Goal: Task Accomplishment & Management: Manage account settings

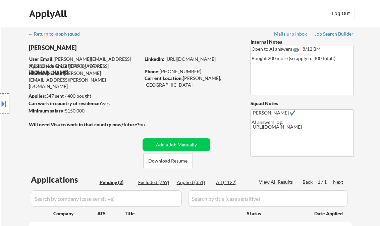
select select ""pending""
select select ""applied""
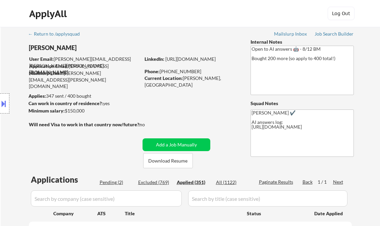
select select ""applied""
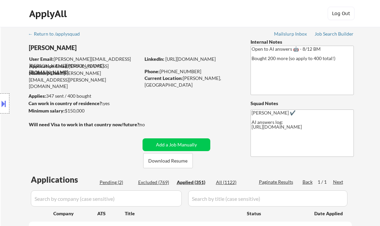
select select ""applied""
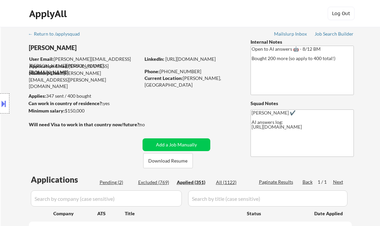
select select ""applied""
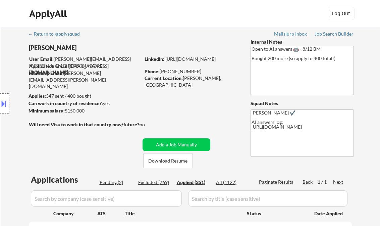
select select ""applied""
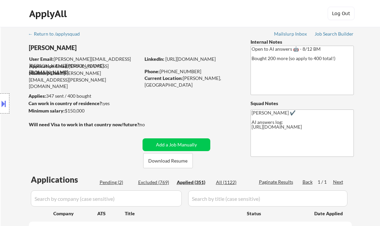
select select ""applied""
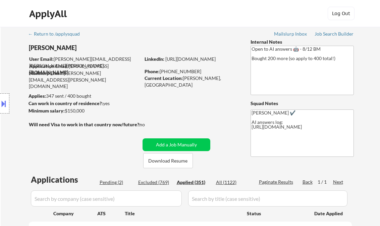
select select ""applied""
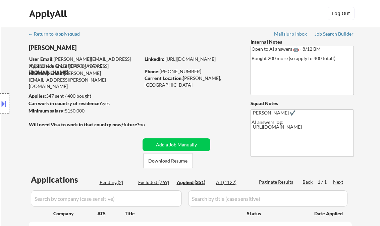
select select ""applied""
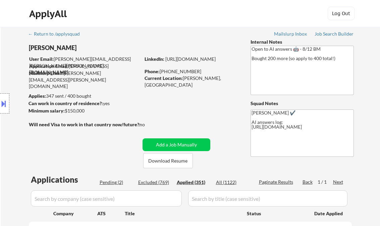
select select ""applied""
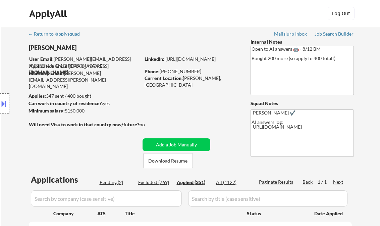
select select ""applied""
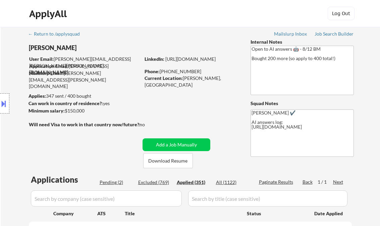
select select ""applied""
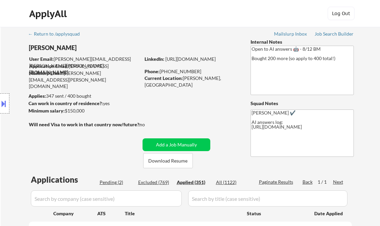
select select ""applied""
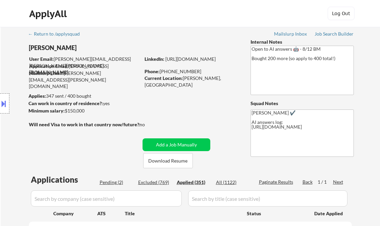
select select ""applied""
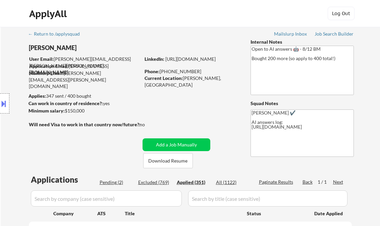
select select ""applied""
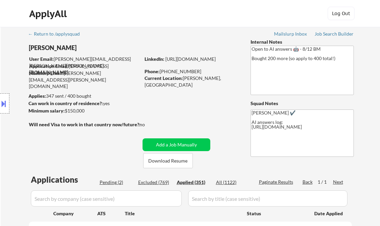
select select ""applied""
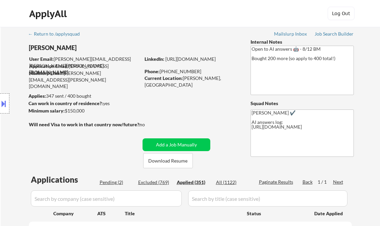
select select ""applied""
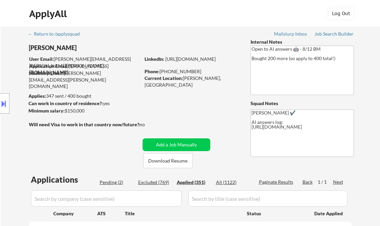
select select ""applied""
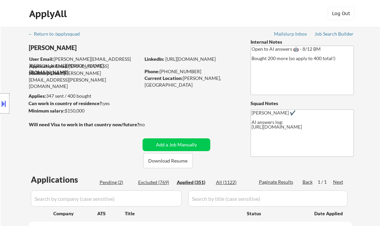
select select ""applied""
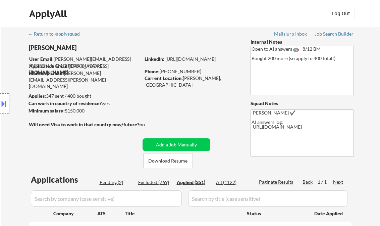
select select ""applied""
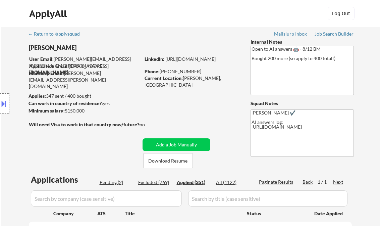
select select ""applied""
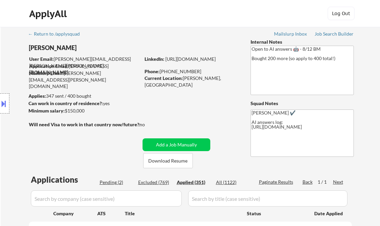
select select ""applied""
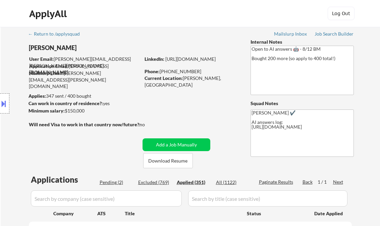
select select ""applied""
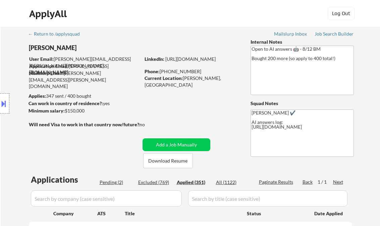
select select ""applied""
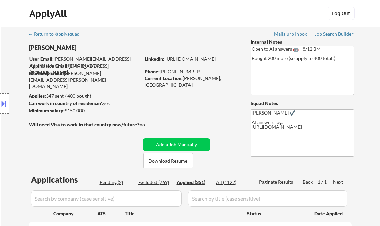
select select ""applied""
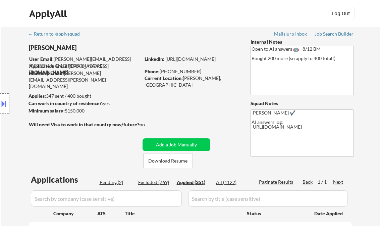
select select ""applied""
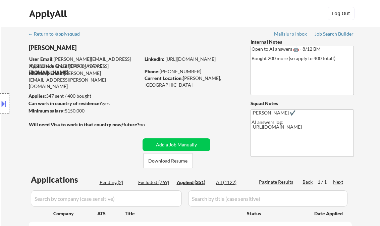
select select ""applied""
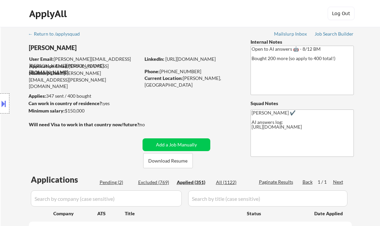
select select ""applied""
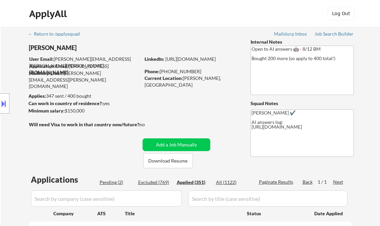
select select ""applied""
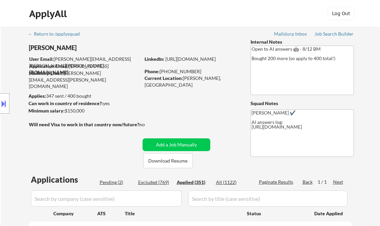
select select ""applied""
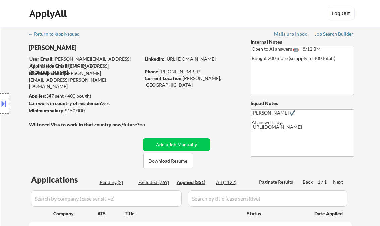
select select ""applied""
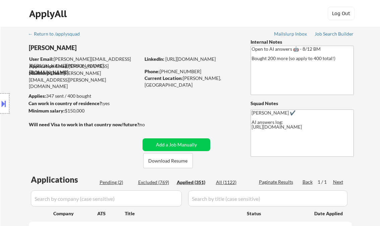
select select ""applied""
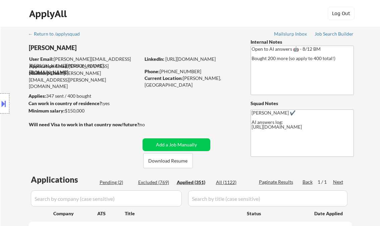
select select ""applied""
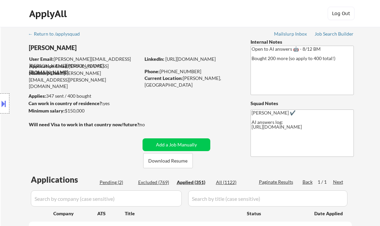
select select ""applied""
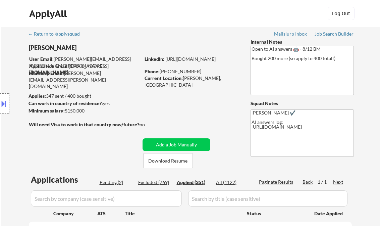
select select ""applied""
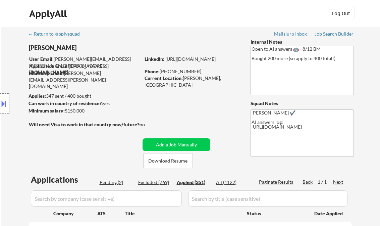
select select ""applied""
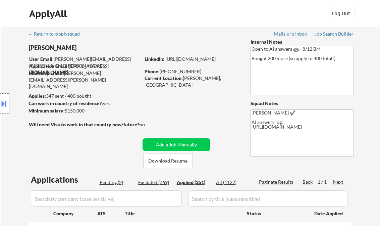
select select ""applied""
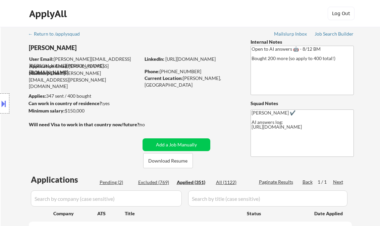
select select ""applied""
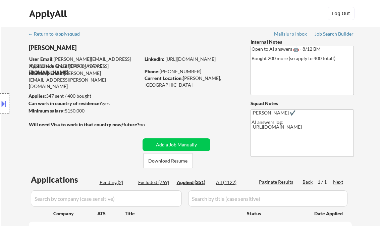
select select ""applied""
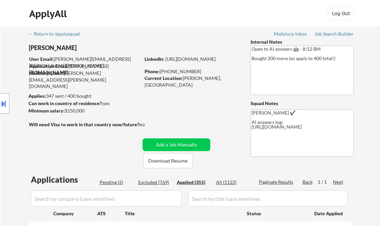
select select ""applied""
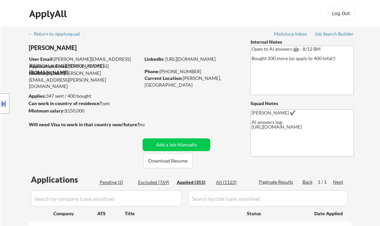
select select ""applied""
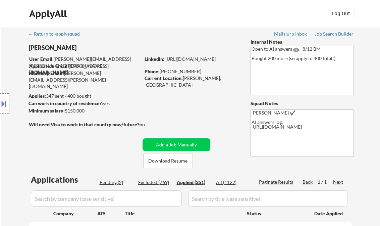
select select ""applied""
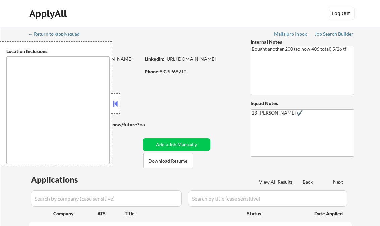
type textarea "remote"
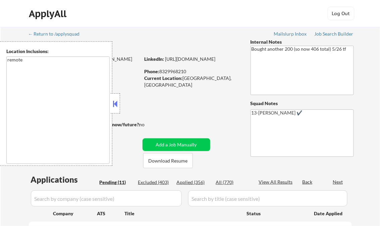
select select ""pending""
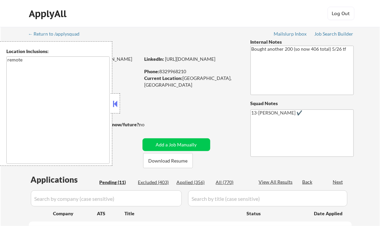
select select ""pending""
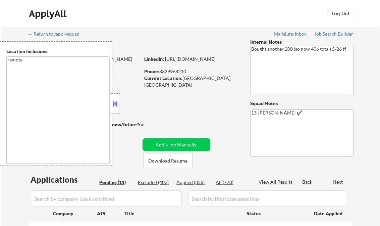
select select ""pending""
click at [115, 103] on button at bounding box center [115, 104] width 7 height 10
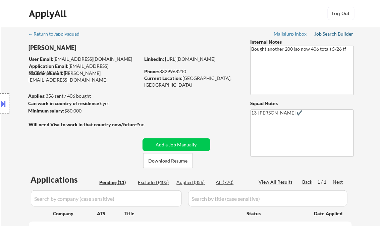
click at [333, 34] on div "Job Search Builder" at bounding box center [334, 34] width 39 height 5
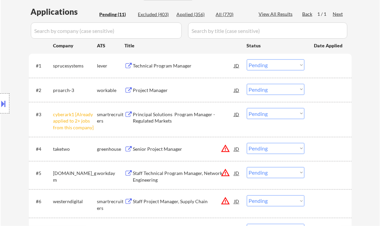
scroll to position [161, 0]
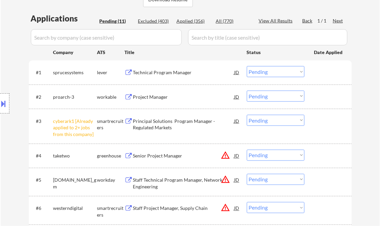
click at [160, 72] on div "Technical Program Manager" at bounding box center [183, 72] width 101 height 7
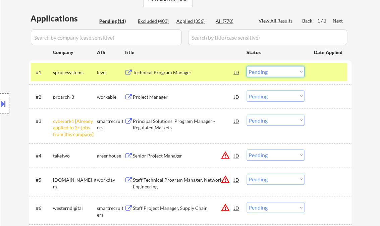
drag, startPoint x: 265, startPoint y: 73, endPoint x: 266, endPoint y: 78, distance: 4.5
click at [265, 73] on select "Choose an option... Pending Applied Excluded (Questions) Excluded (Expired) Exc…" at bounding box center [276, 71] width 58 height 11
click at [247, 66] on select "Choose an option... Pending Applied Excluded (Questions) Excluded (Expired) Exc…" at bounding box center [276, 71] width 58 height 11
click at [151, 97] on div "Project Manager" at bounding box center [183, 97] width 101 height 7
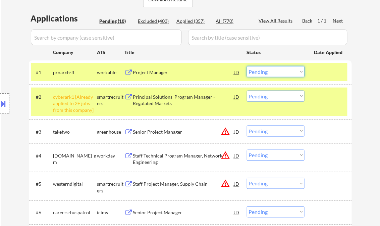
drag, startPoint x: 262, startPoint y: 74, endPoint x: 270, endPoint y: 77, distance: 8.4
click at [262, 74] on select "Choose an option... Pending Applied Excluded (Questions) Excluded (Expired) Exc…" at bounding box center [276, 71] width 58 height 11
click at [247, 66] on select "Choose an option... Pending Applied Excluded (Questions) Excluded (Expired) Exc…" at bounding box center [276, 71] width 58 height 11
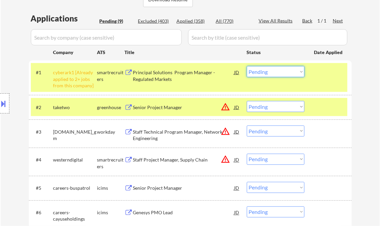
drag, startPoint x: 269, startPoint y: 73, endPoint x: 274, endPoint y: 78, distance: 6.9
click at [269, 73] on select "Choose an option... Pending Applied Excluded (Questions) Excluded (Expired) Exc…" at bounding box center [276, 71] width 58 height 11
click at [247, 66] on select "Choose an option... Pending Applied Excluded (Questions) Excluded (Expired) Exc…" at bounding box center [276, 71] width 58 height 11
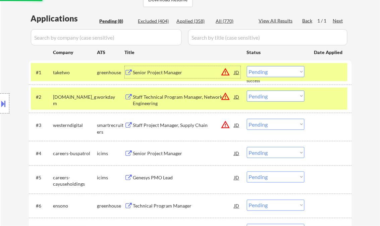
click at [153, 72] on div "Senior Project Manager" at bounding box center [183, 72] width 101 height 7
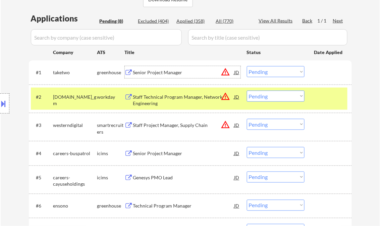
click at [272, 72] on select "Choose an option... Pending Applied Excluded (Questions) Excluded (Expired) Exc…" at bounding box center [276, 71] width 58 height 11
click at [247, 66] on select "Choose an option... Pending Applied Excluded (Questions) Excluded (Expired) Exc…" at bounding box center [276, 71] width 58 height 11
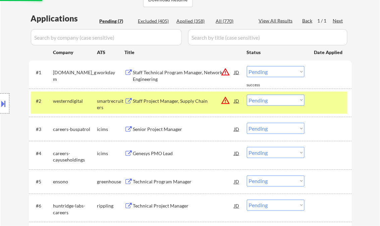
click at [176, 80] on div "Staff Technical Program Manager, Network Engineering" at bounding box center [183, 75] width 101 height 13
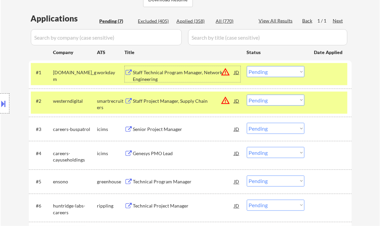
click at [267, 77] on div "#1 generalmotors.wd5.careers_gm workday Staff Technical Program Manager, Networ…" at bounding box center [189, 74] width 317 height 22
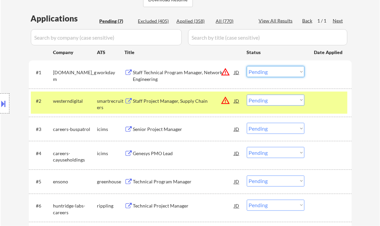
click at [264, 71] on select "Choose an option... Pending Applied Excluded (Questions) Excluded (Expired) Exc…" at bounding box center [276, 71] width 58 height 11
click at [247, 66] on select "Choose an option... Pending Applied Excluded (Questions) Excluded (Expired) Exc…" at bounding box center [276, 71] width 58 height 11
click at [173, 102] on div "Staff Project Manager, Supply Chain" at bounding box center [183, 101] width 101 height 7
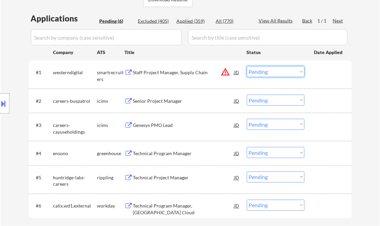
drag, startPoint x: 269, startPoint y: 70, endPoint x: 276, endPoint y: 77, distance: 9.5
click at [269, 70] on select "Choose an option... Pending Applied Excluded (Questions) Excluded (Expired) Exc…" at bounding box center [276, 71] width 58 height 11
click at [247, 66] on select "Choose an option... Pending Applied Excluded (Questions) Excluded (Expired) Exc…" at bounding box center [276, 71] width 58 height 11
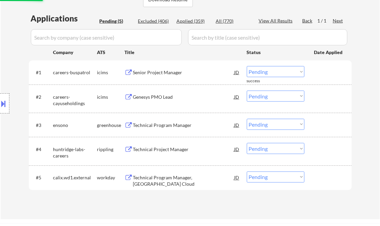
click at [157, 73] on div "Senior Project Manager" at bounding box center [183, 72] width 101 height 7
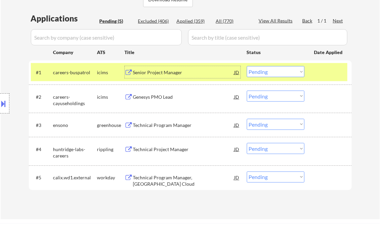
click at [271, 70] on select "Choose an option... Pending Applied Excluded (Questions) Excluded (Expired) Exc…" at bounding box center [276, 71] width 58 height 11
click at [247, 66] on select "Choose an option... Pending Applied Excluded (Questions) Excluded (Expired) Exc…" at bounding box center [276, 71] width 58 height 11
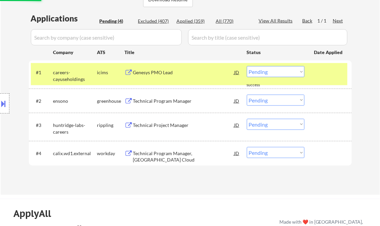
click at [148, 74] on div "Genesys PMO Lead" at bounding box center [183, 72] width 101 height 7
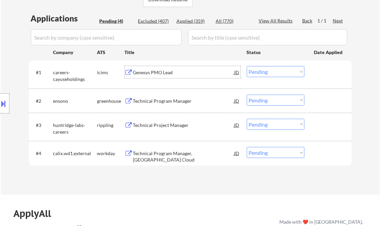
drag, startPoint x: 272, startPoint y: 71, endPoint x: 279, endPoint y: 77, distance: 8.3
click at [272, 71] on select "Choose an option... Pending Applied Excluded (Questions) Excluded (Expired) Exc…" at bounding box center [276, 71] width 58 height 11
click at [247, 66] on select "Choose an option... Pending Applied Excluded (Questions) Excluded (Expired) Exc…" at bounding box center [276, 71] width 58 height 11
click at [172, 102] on div "Technical Program Manager" at bounding box center [183, 101] width 101 height 7
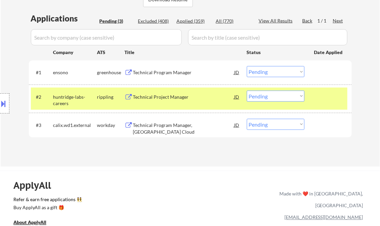
click at [7, 107] on button at bounding box center [3, 103] width 7 height 11
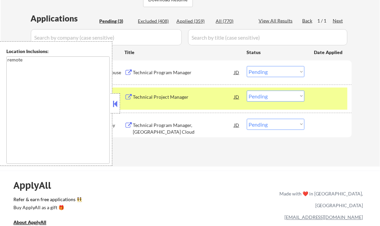
click at [113, 103] on button at bounding box center [115, 104] width 7 height 10
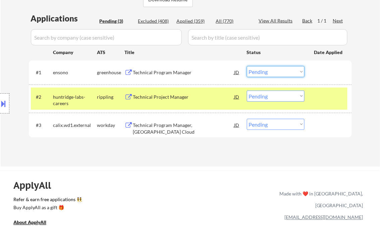
click at [262, 74] on select "Choose an option... Pending Applied Excluded (Questions) Excluded (Expired) Exc…" at bounding box center [276, 71] width 58 height 11
click at [247, 66] on select "Choose an option... Pending Applied Excluded (Questions) Excluded (Expired) Exc…" at bounding box center [276, 71] width 58 height 11
click at [160, 96] on div "Technical Project Manager" at bounding box center [183, 97] width 101 height 7
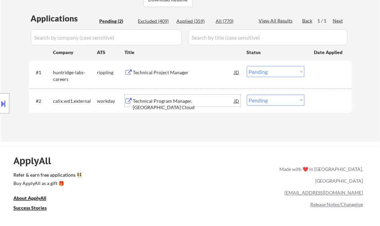
click at [281, 72] on select "Choose an option... Pending Applied Excluded (Questions) Excluded (Expired) Exc…" at bounding box center [276, 71] width 58 height 11
click at [247, 66] on select "Choose an option... Pending Applied Excluded (Questions) Excluded (Expired) Exc…" at bounding box center [276, 71] width 58 height 11
click at [180, 102] on div "Technical Program Manager, [GEOGRAPHIC_DATA] Cloud" at bounding box center [183, 104] width 101 height 13
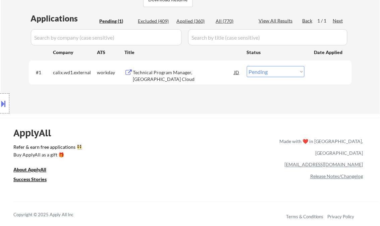
click at [167, 70] on div "Technical Program Manager, [GEOGRAPHIC_DATA] Cloud" at bounding box center [183, 75] width 101 height 13
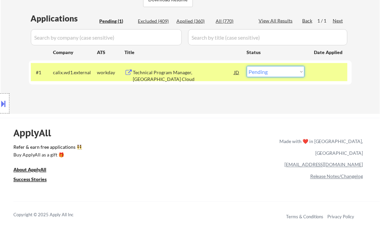
drag, startPoint x: 277, startPoint y: 73, endPoint x: 275, endPoint y: 78, distance: 4.4
click at [277, 73] on select "Choose an option... Pending Applied Excluded (Questions) Excluded (Expired) Exc…" at bounding box center [276, 71] width 58 height 11
select select ""applied""
click at [247, 66] on select "Choose an option... Pending Applied Excluded (Questions) Excluded (Expired) Exc…" at bounding box center [276, 71] width 58 height 11
click at [196, 96] on div "Applications Pending (1) Excluded (409) Applied (360) All (770) View All Result…" at bounding box center [190, 57] width 323 height 88
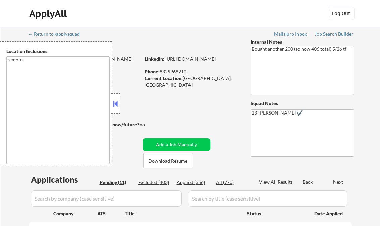
select select ""pending""
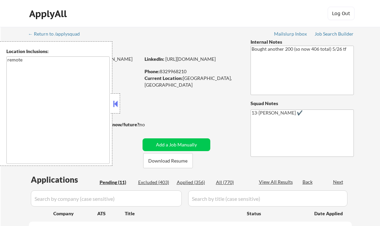
select select ""pending""
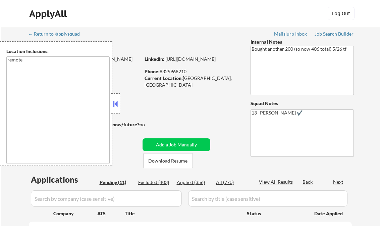
select select ""pending""
click at [118, 100] on button at bounding box center [115, 104] width 7 height 10
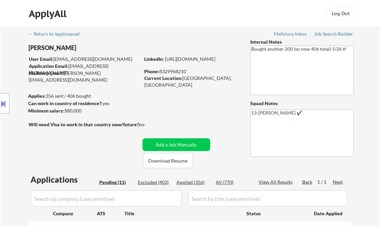
click at [190, 182] on div "Applied (356)" at bounding box center [194, 182] width 34 height 7
click at [279, 182] on div "View All Results" at bounding box center [277, 182] width 36 height 7
select select ""applied""
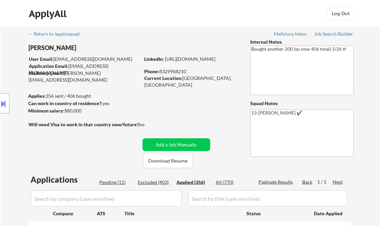
select select ""applied""
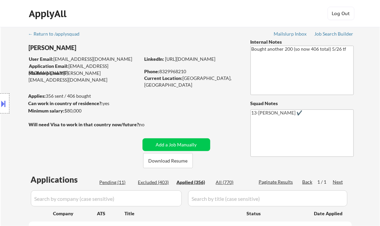
select select ""applied""
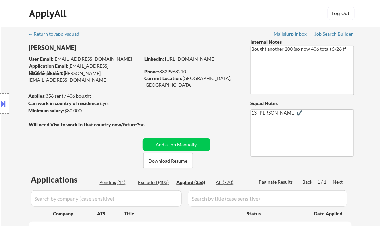
select select ""applied""
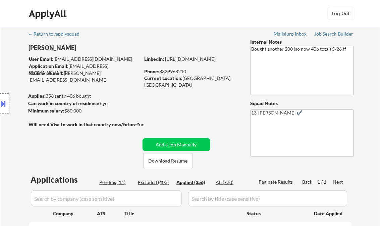
select select ""applied""
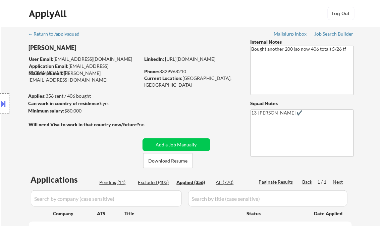
select select ""applied""
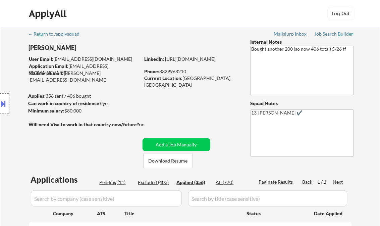
select select ""applied""
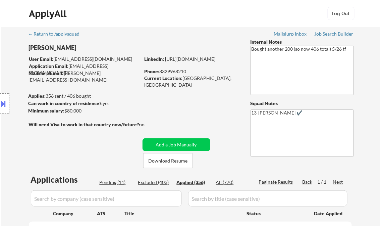
select select ""applied""
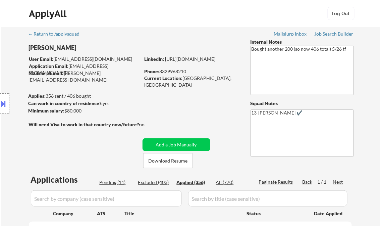
select select ""applied""
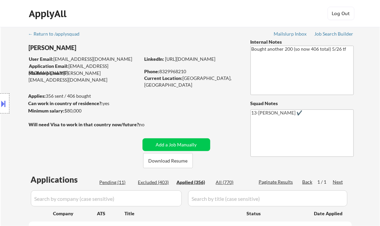
select select ""applied""
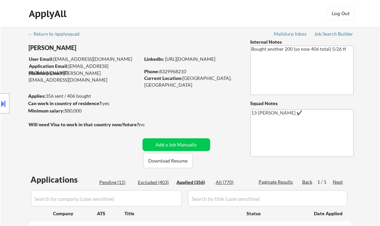
select select ""applied""
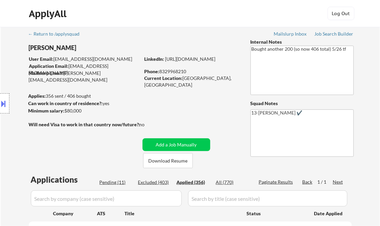
select select ""applied""
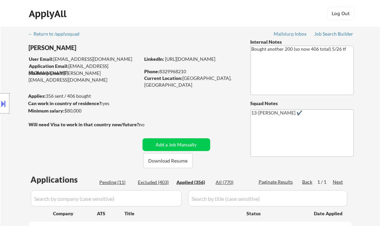
select select ""applied""
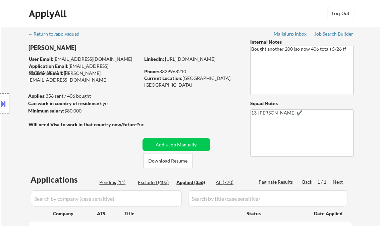
select select ""applied""
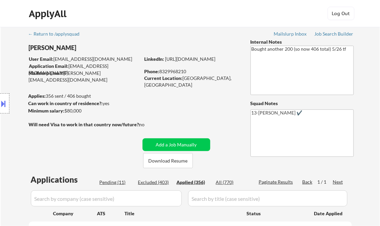
select select ""applied""
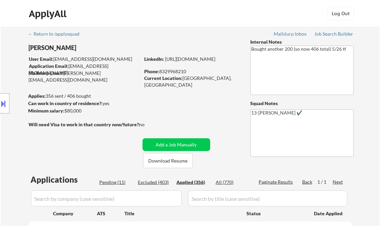
select select ""applied""
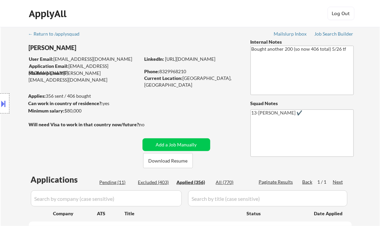
select select ""applied""
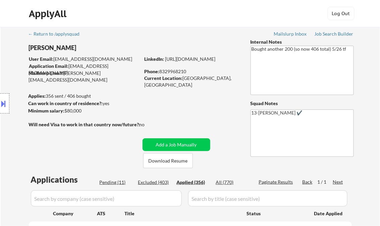
select select ""applied""
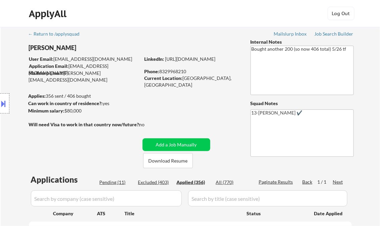
select select ""applied""
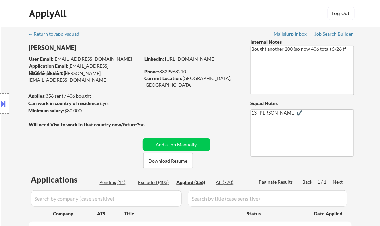
select select ""applied""
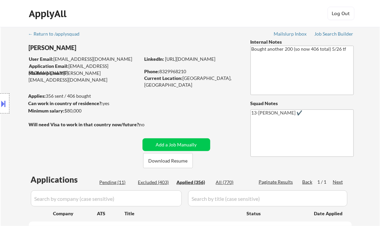
select select ""applied""
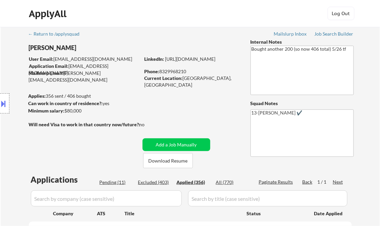
select select ""applied""
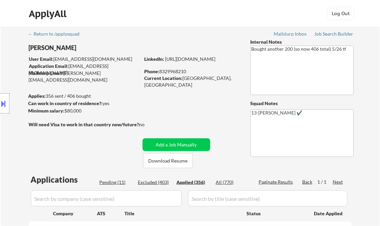
select select ""applied""
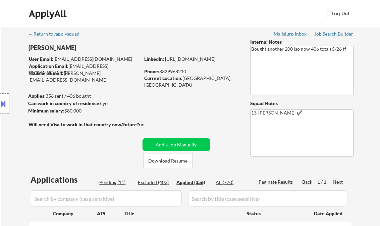
select select ""applied""
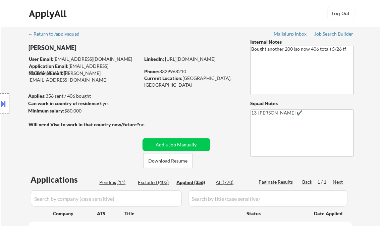
select select ""applied""
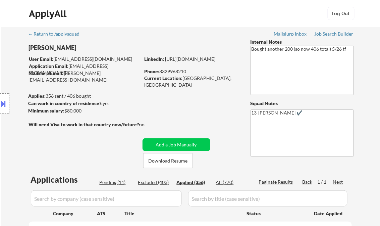
select select ""applied""
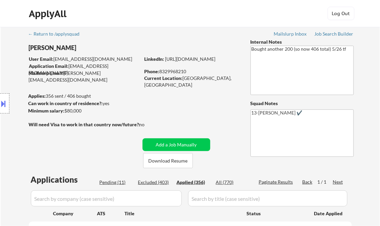
select select ""applied""
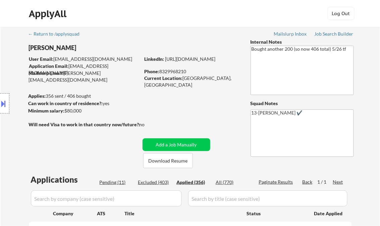
select select ""applied""
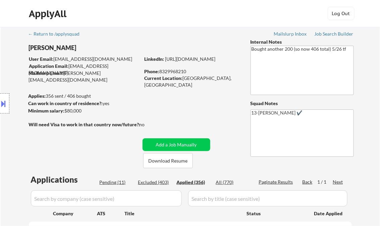
select select ""applied""
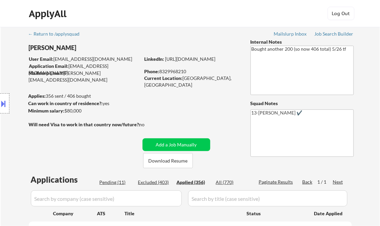
select select ""applied""
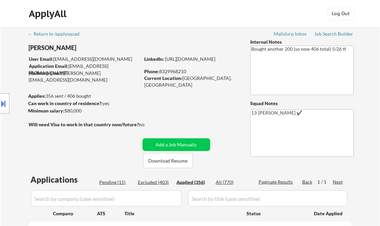
select select ""applied""
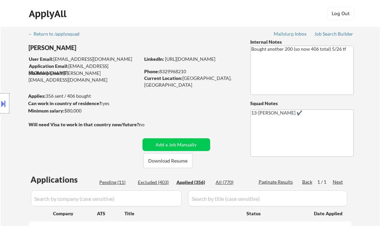
select select ""applied""
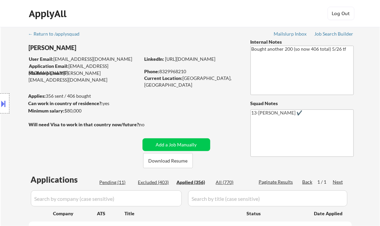
select select ""applied""
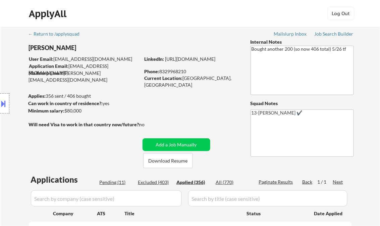
select select ""applied""
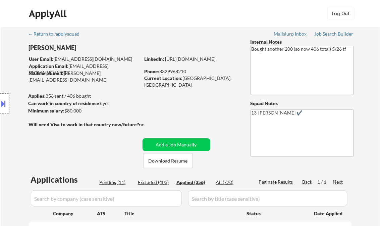
select select ""applied""
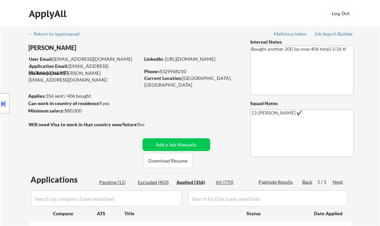
select select ""applied""
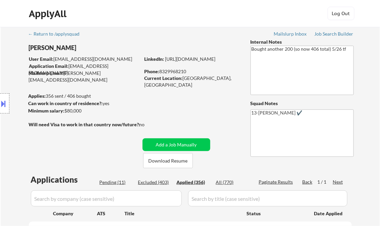
select select ""applied""
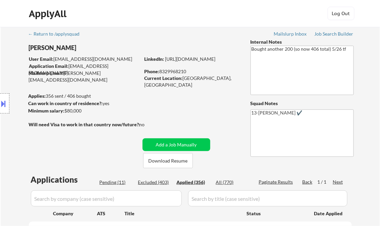
select select ""applied""
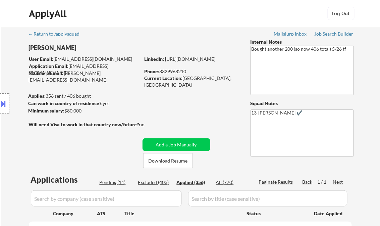
select select ""applied""
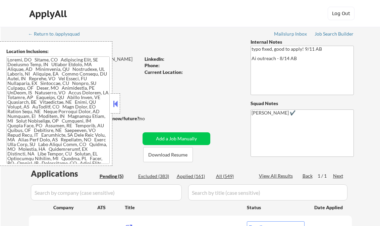
select select ""pending""
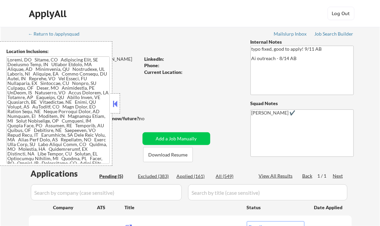
click at [117, 103] on button at bounding box center [115, 104] width 7 height 10
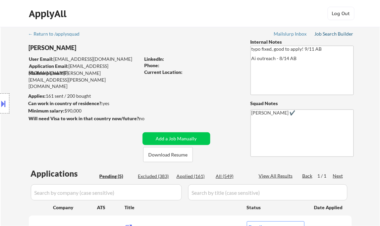
click at [330, 35] on div "Job Search Builder" at bounding box center [334, 34] width 39 height 5
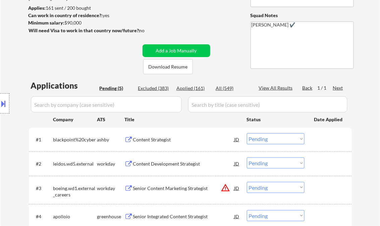
scroll to position [107, 0]
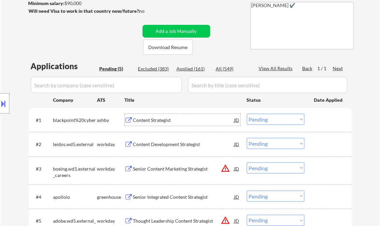
click at [165, 120] on div "Content Strategist" at bounding box center [183, 120] width 101 height 7
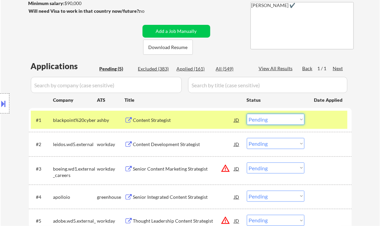
drag, startPoint x: 269, startPoint y: 118, endPoint x: 273, endPoint y: 125, distance: 7.7
click at [269, 118] on select "Choose an option... Pending Applied Excluded (Questions) Excluded (Expired) Exc…" at bounding box center [276, 119] width 58 height 11
click at [247, 114] on select "Choose an option... Pending Applied Excluded (Questions) Excluded (Expired) Exc…" at bounding box center [276, 119] width 58 height 11
click at [168, 147] on div "Content Development Strategist" at bounding box center [183, 144] width 101 height 7
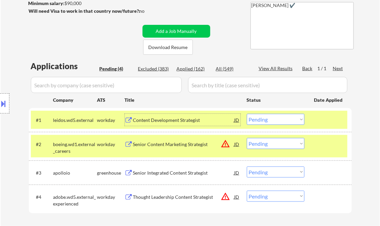
click at [176, 120] on div "Content Development Strategist" at bounding box center [183, 120] width 101 height 7
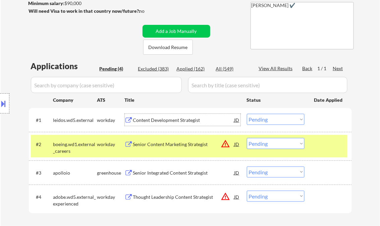
drag, startPoint x: 270, startPoint y: 120, endPoint x: 276, endPoint y: 121, distance: 6.2
click at [270, 120] on select "Choose an option... Pending Applied Excluded (Questions) Excluded (Expired) Exc…" at bounding box center [276, 119] width 58 height 11
click at [247, 114] on select "Choose an option... Pending Applied Excluded (Questions) Excluded (Expired) Exc…" at bounding box center [276, 119] width 58 height 11
click at [174, 144] on div "Senior Content Marketing Strategist" at bounding box center [183, 144] width 101 height 7
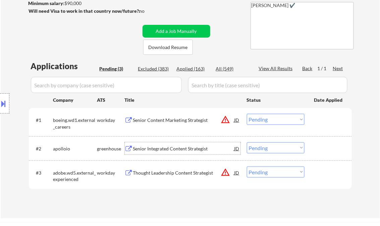
click at [6, 100] on button at bounding box center [3, 103] width 7 height 11
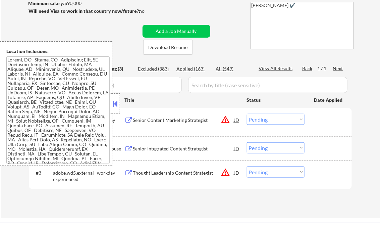
scroll to position [134, 0]
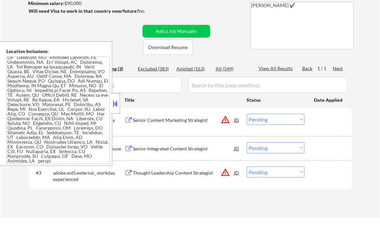
click at [114, 105] on button at bounding box center [115, 104] width 7 height 10
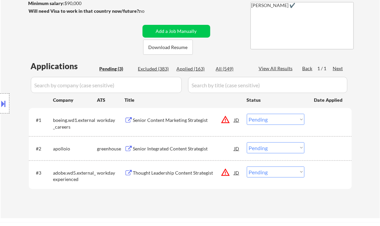
click at [261, 119] on select "Choose an option... Pending Applied Excluded (Questions) Excluded (Expired) Exc…" at bounding box center [276, 119] width 58 height 11
click at [247, 114] on select "Choose an option... Pending Applied Excluded (Questions) Excluded (Expired) Exc…" at bounding box center [276, 119] width 58 height 11
click at [155, 150] on div "Senior Integrated Content Strategist" at bounding box center [183, 148] width 101 height 7
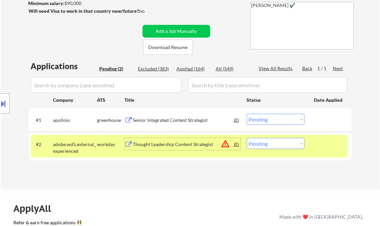
drag, startPoint x: 277, startPoint y: 120, endPoint x: 284, endPoint y: 125, distance: 8.9
click at [277, 120] on select "Choose an option... Pending Applied Excluded (Questions) Excluded (Expired) Exc…" at bounding box center [276, 119] width 58 height 11
click at [247, 114] on select "Choose an option... Pending Applied Excluded (Questions) Excluded (Expired) Exc…" at bounding box center [276, 119] width 58 height 11
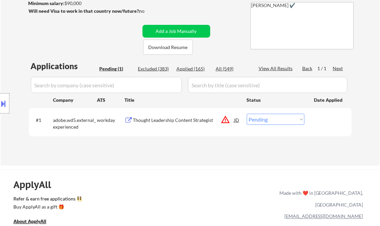
click at [175, 121] on div "Thought Leadership Content Strategist" at bounding box center [183, 120] width 101 height 7
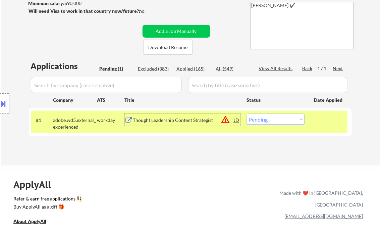
click at [3, 100] on button at bounding box center [3, 103] width 7 height 11
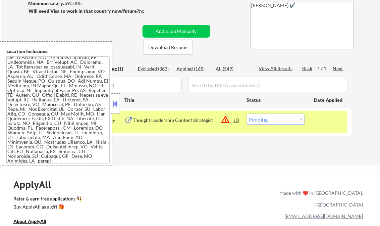
scroll to position [71, 0]
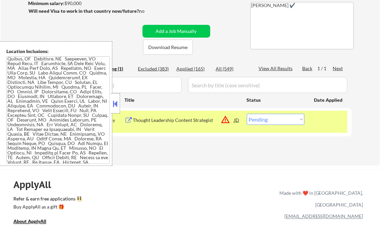
click at [115, 104] on button at bounding box center [115, 104] width 7 height 10
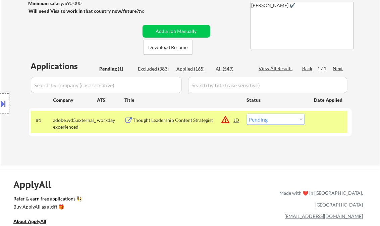
drag, startPoint x: 268, startPoint y: 121, endPoint x: 268, endPoint y: 125, distance: 4.4
click at [268, 121] on select "Choose an option... Pending Applied Excluded (Questions) Excluded (Expired) Exc…" at bounding box center [276, 119] width 58 height 11
select select ""applied""
click at [247, 114] on select "Choose an option... Pending Applied Excluded (Questions) Excluded (Expired) Exc…" at bounding box center [276, 119] width 58 height 11
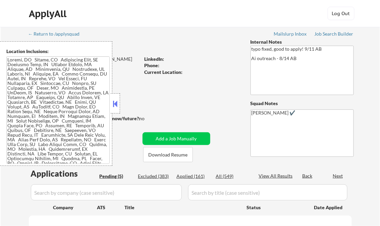
select select ""pending""
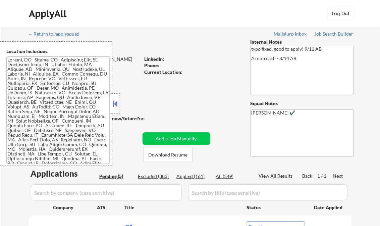
click at [116, 103] on button at bounding box center [115, 104] width 7 height 10
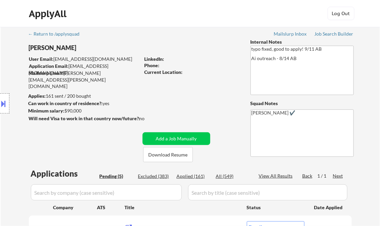
click at [197, 178] on div "Applied (161)" at bounding box center [194, 176] width 34 height 7
select select ""applied""
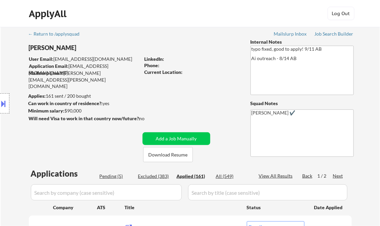
select select ""applied""
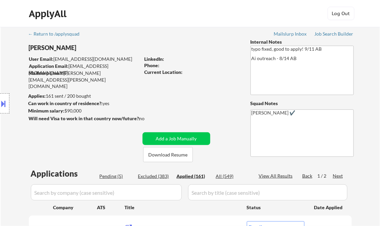
select select ""applied""
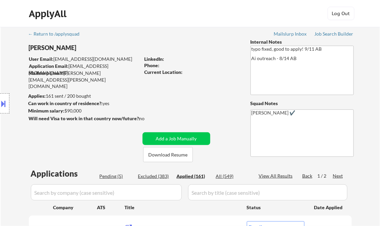
select select ""applied""
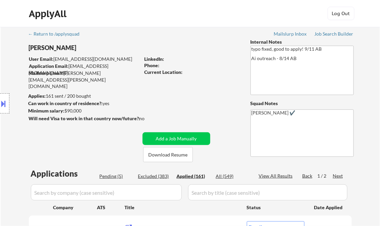
select select ""applied""
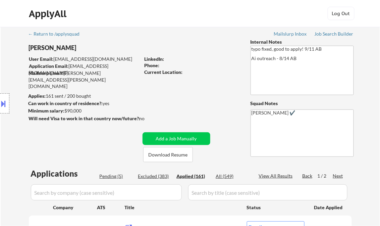
select select ""applied""
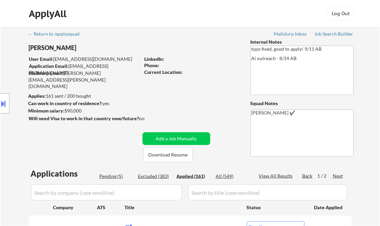
select select ""applied""
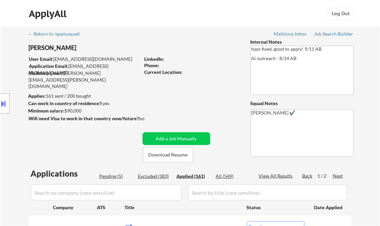
select select ""applied""
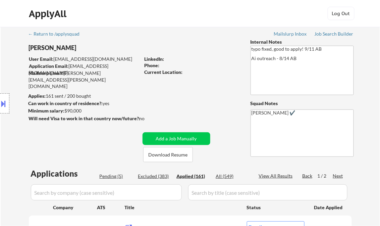
select select ""applied""
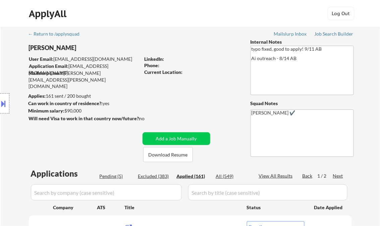
select select ""applied""
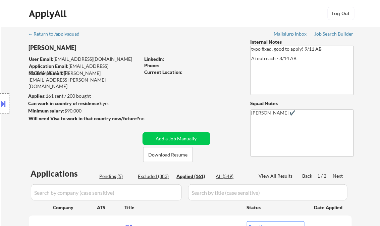
select select ""applied""
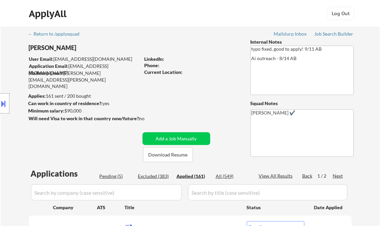
select select ""applied""
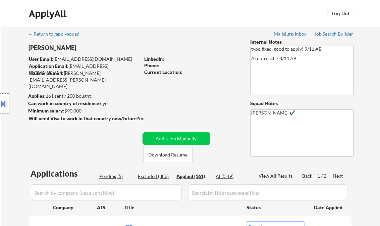
select select ""applied""
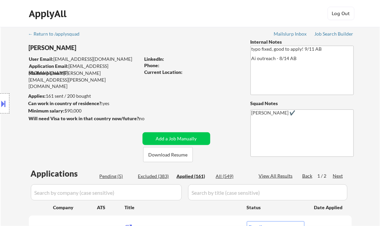
select select ""applied""
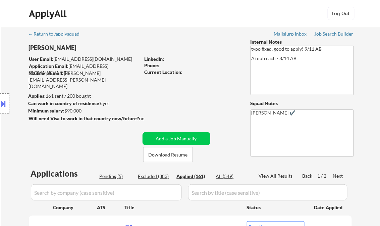
select select ""applied""
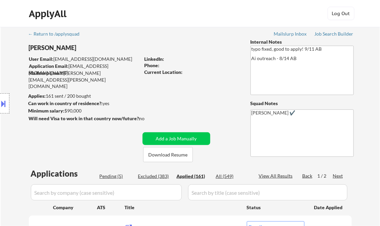
select select ""applied""
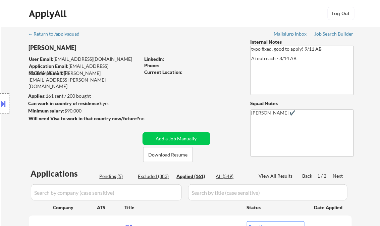
select select ""applied""
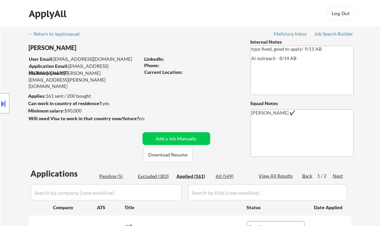
select select ""applied""
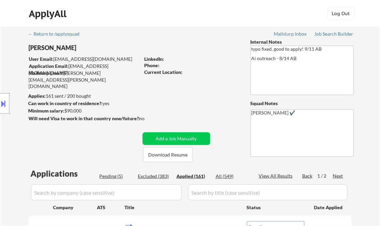
select select ""applied""
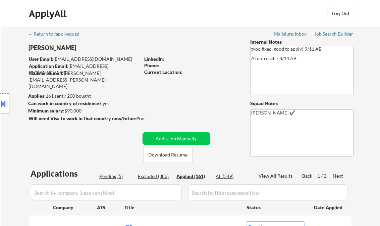
select select ""applied""
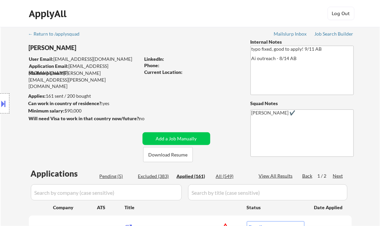
select select ""applied""
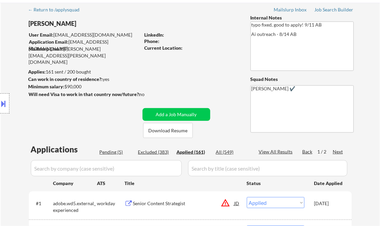
scroll to position [4, 0]
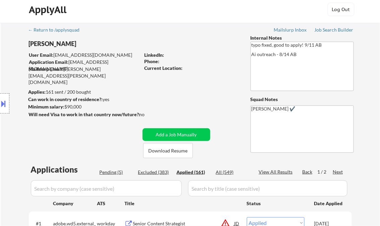
click at [276, 170] on div "View All Results" at bounding box center [277, 171] width 36 height 7
select select ""applied""
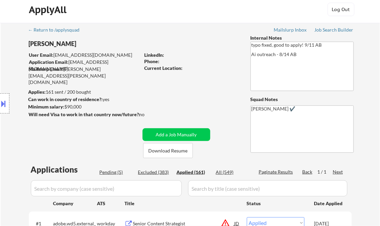
select select ""applied""
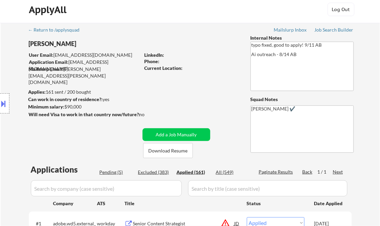
select select ""applied""
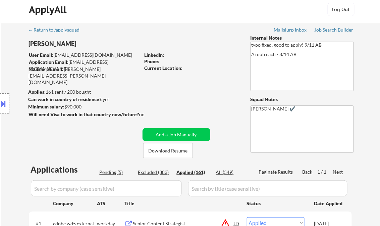
select select ""applied""
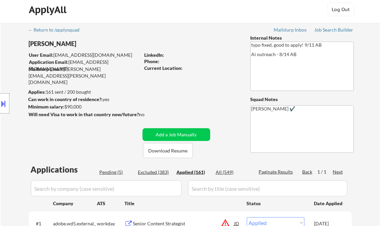
select select ""applied""
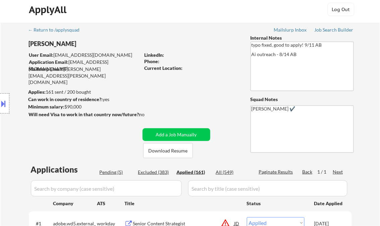
select select ""applied""
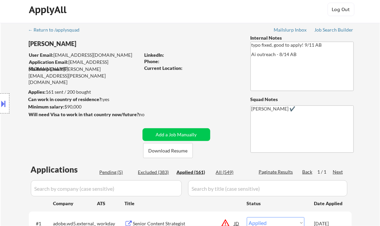
select select ""applied""
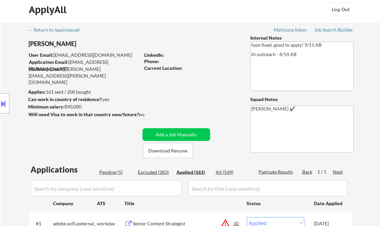
select select ""applied""
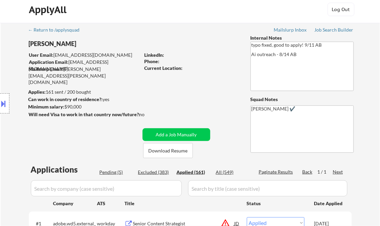
select select ""applied""
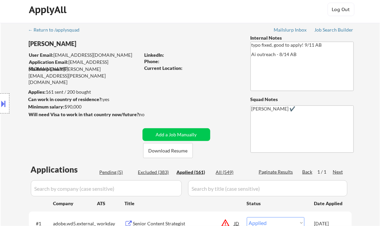
select select ""applied""
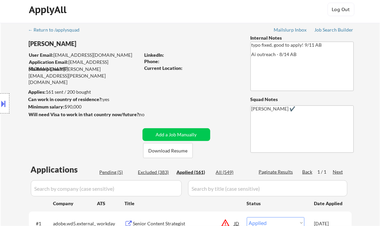
select select ""applied""
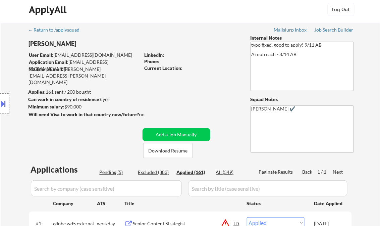
select select ""applied""
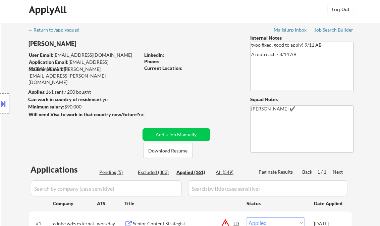
select select ""applied""
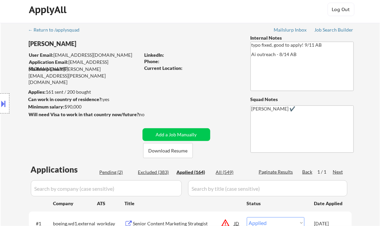
select select ""applied""
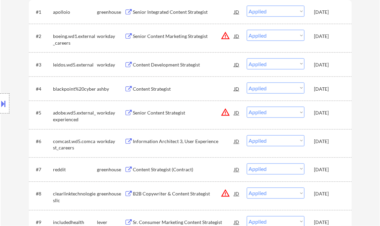
select select ""applied""
